Goal: Task Accomplishment & Management: Use online tool/utility

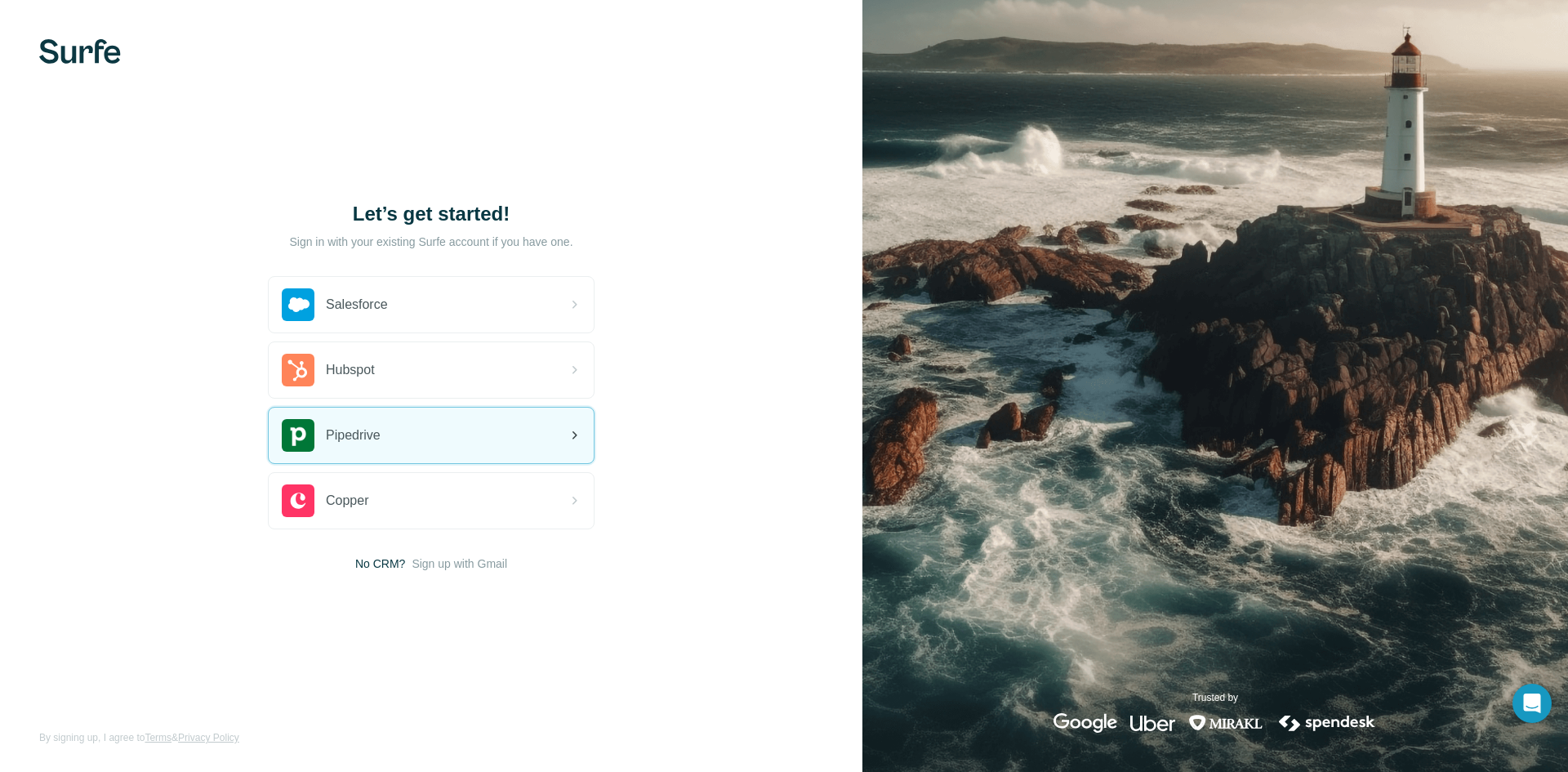
click at [364, 436] on span "Pipedrive" at bounding box center [353, 435] width 55 height 19
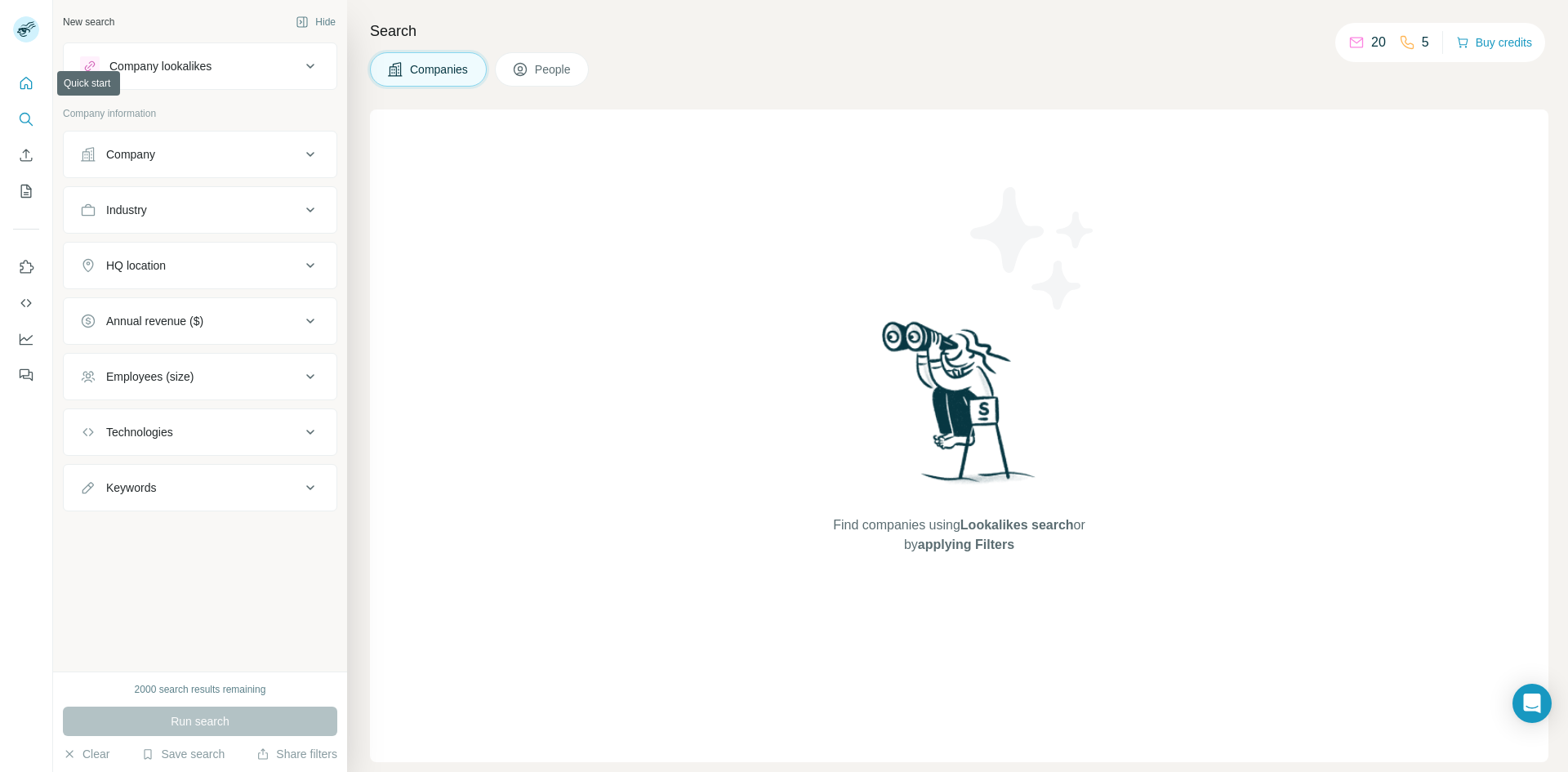
click at [21, 85] on icon "Quick start" at bounding box center [26, 82] width 13 height 13
